Goal: Check status

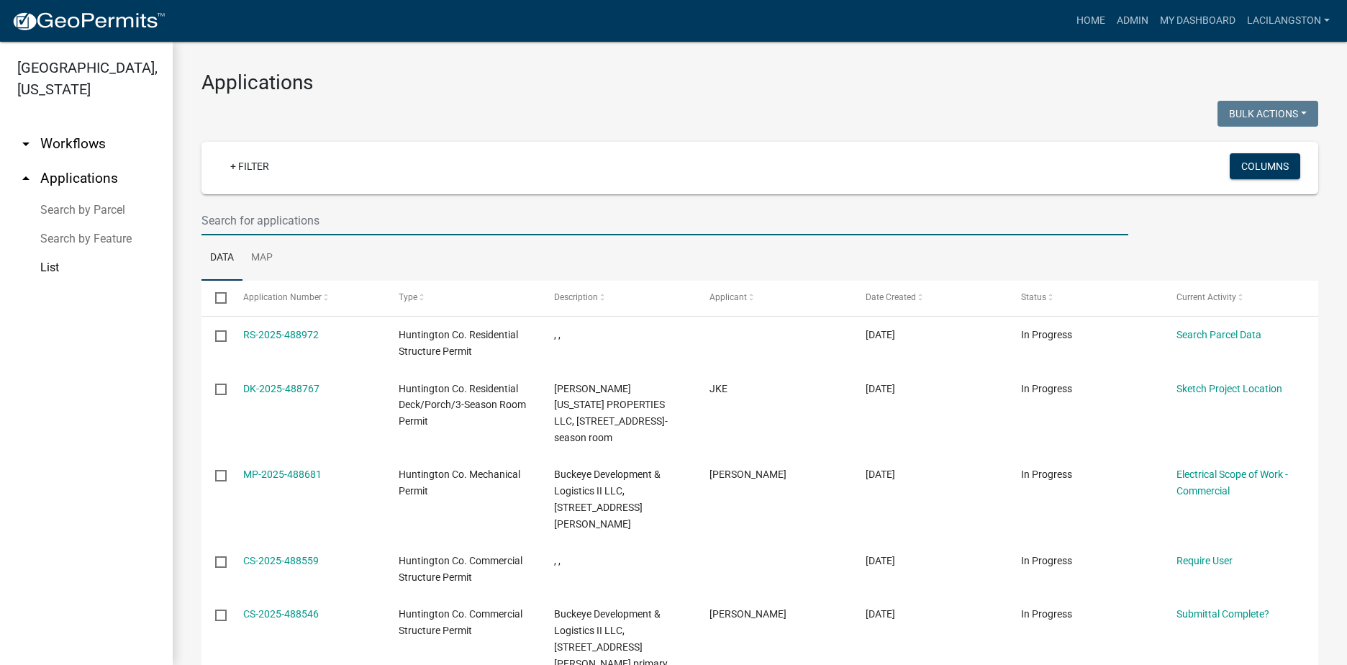
click at [361, 210] on input "text" at bounding box center [664, 221] width 927 height 30
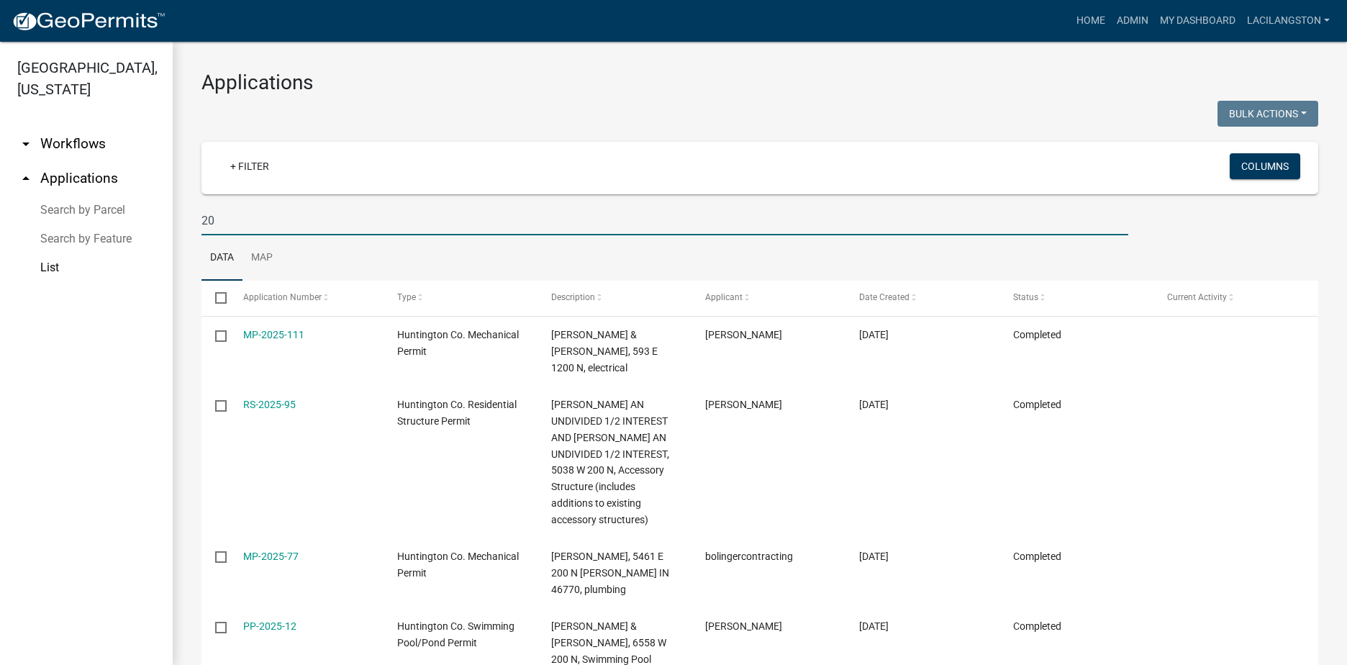
type input "2"
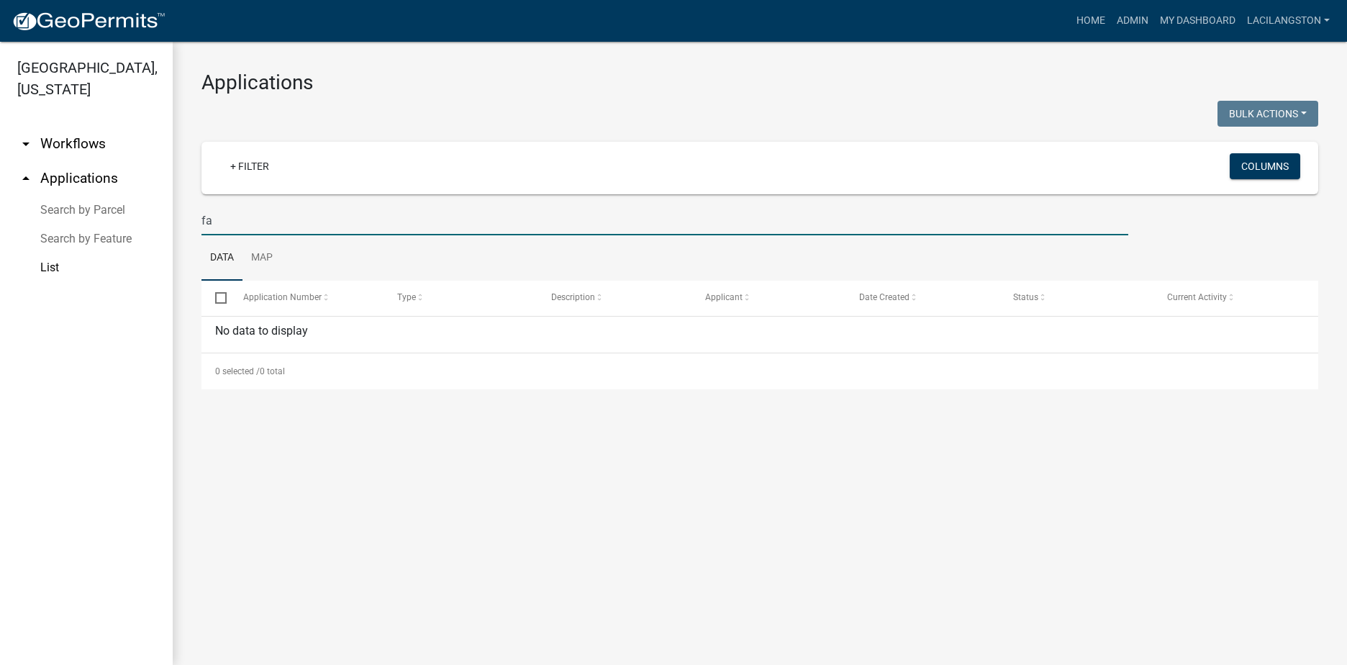
type input "f"
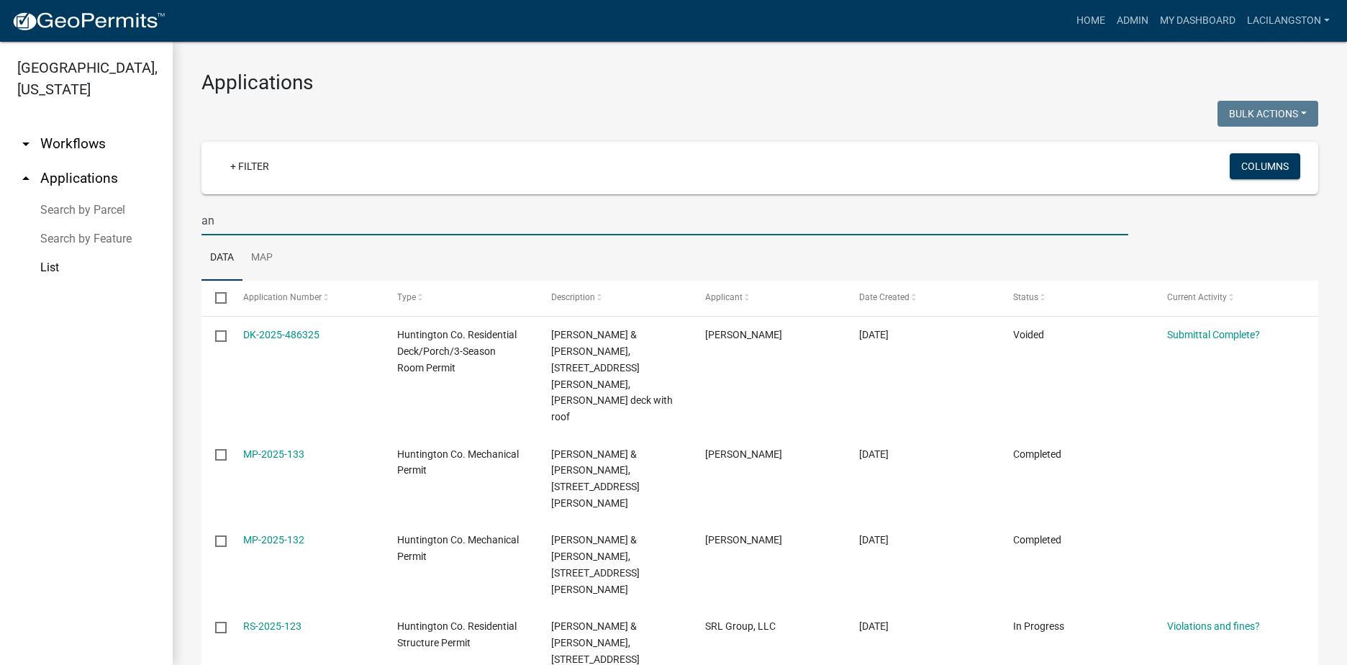
type input "a"
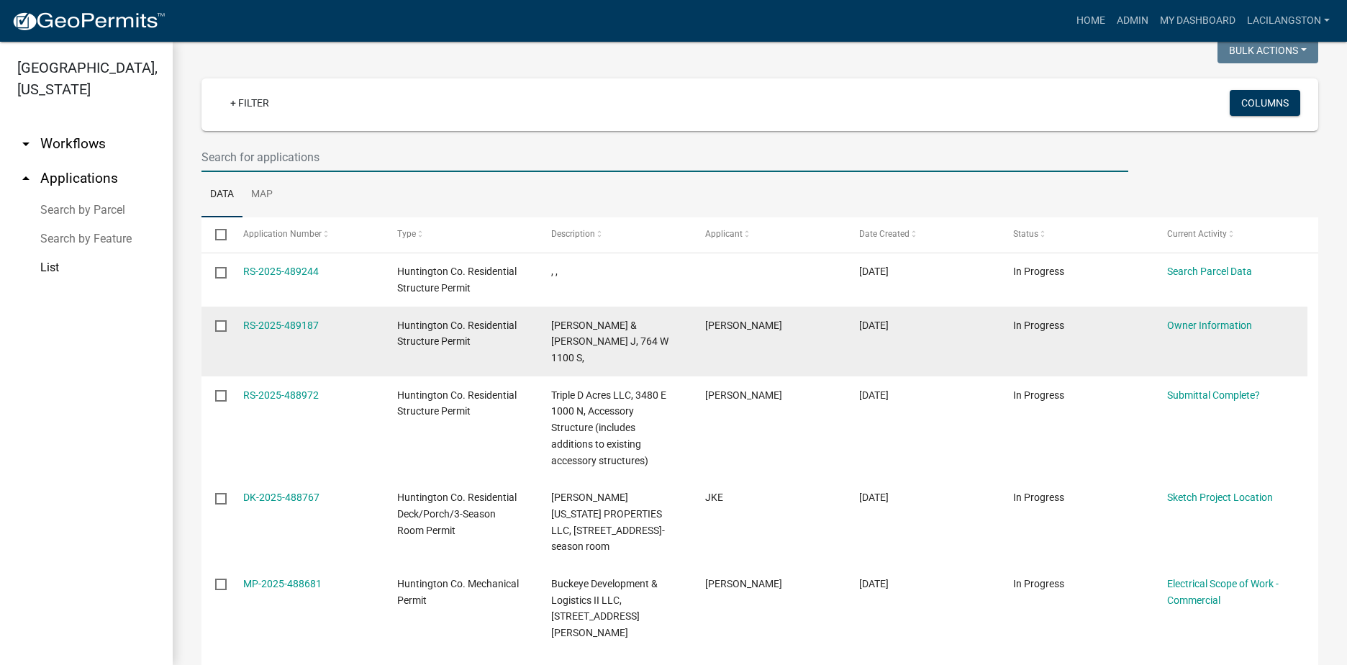
scroll to position [144, 0]
